Goal: Communication & Community: Answer question/provide support

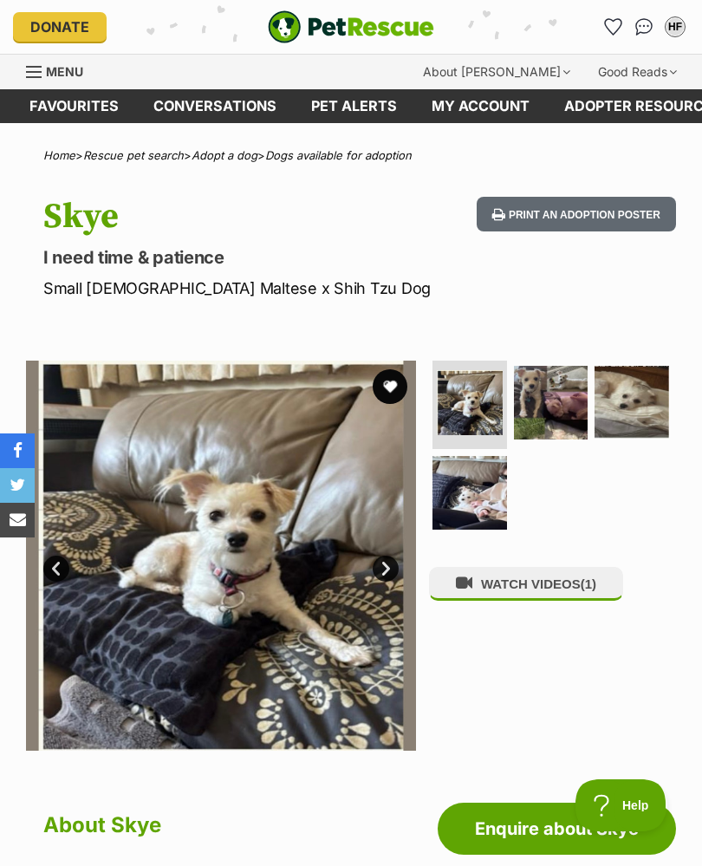
click at [647, 36] on img "Conversations" at bounding box center [644, 26] width 18 height 17
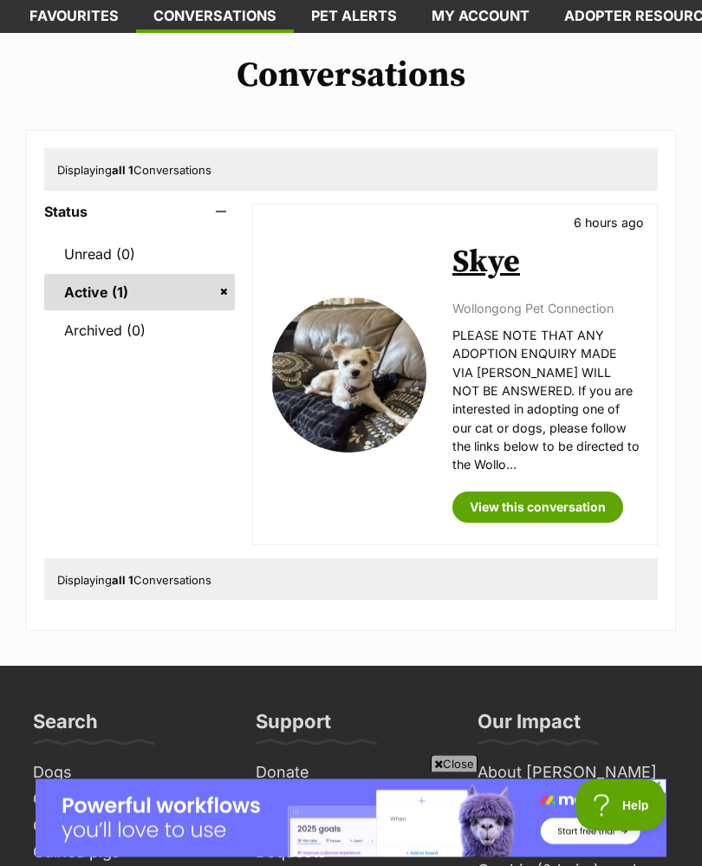
scroll to position [111, 0]
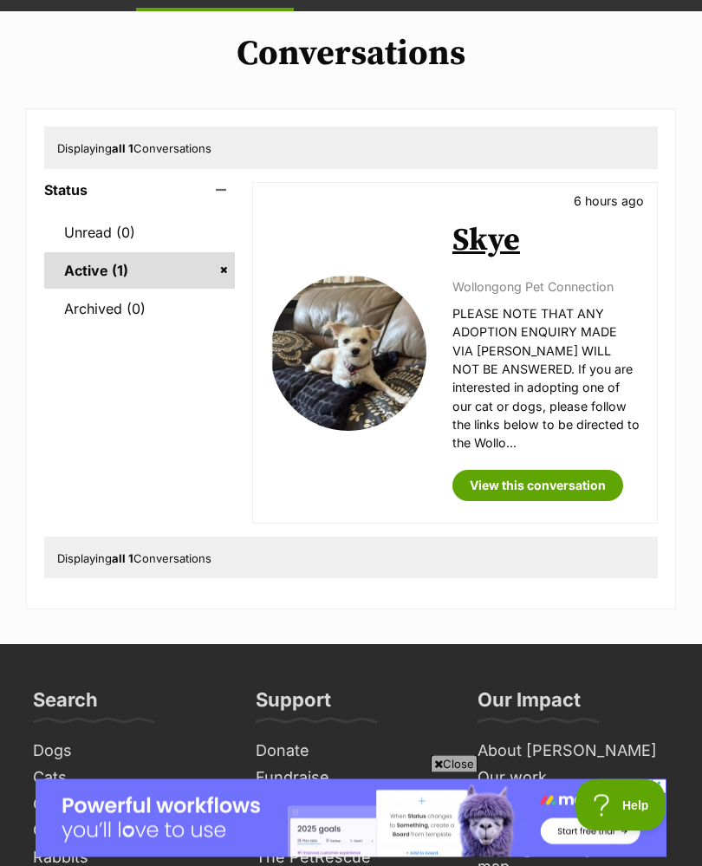
click at [540, 491] on link "View this conversation" at bounding box center [537, 486] width 171 height 31
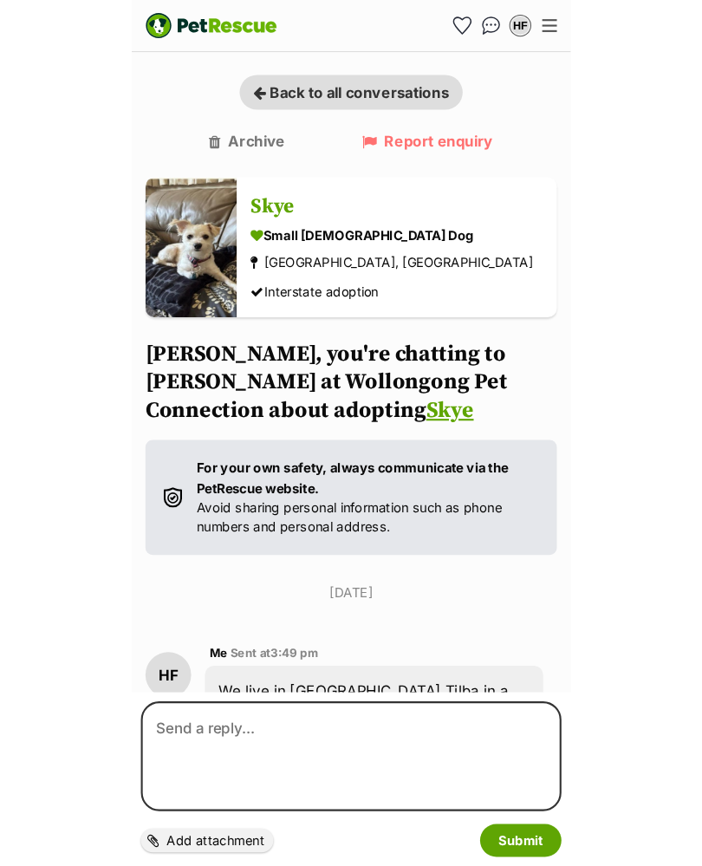
scroll to position [70, 0]
